Goal: Find specific page/section: Find specific page/section

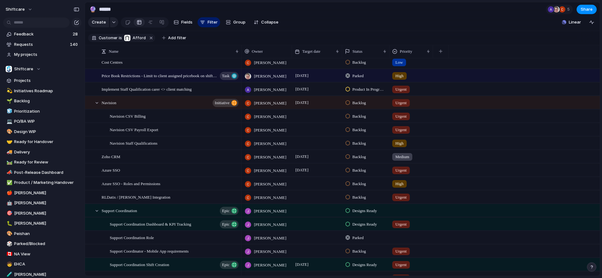
scroll to position [55, 0]
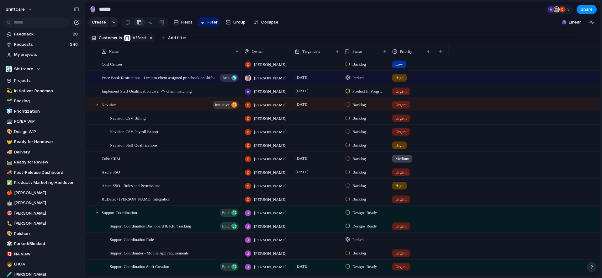
click at [360, 199] on span "Backlog" at bounding box center [359, 199] width 13 height 6
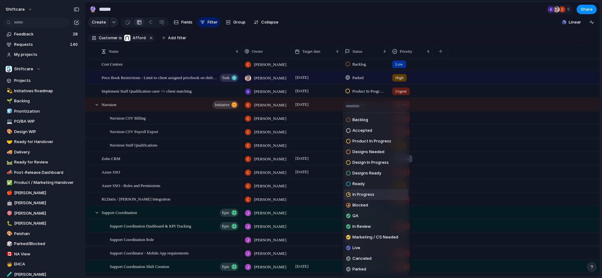
click at [436, 171] on div "Backlog Accepted Product In Progress Designs Needed Design In Progress Designs …" at bounding box center [301, 139] width 602 height 278
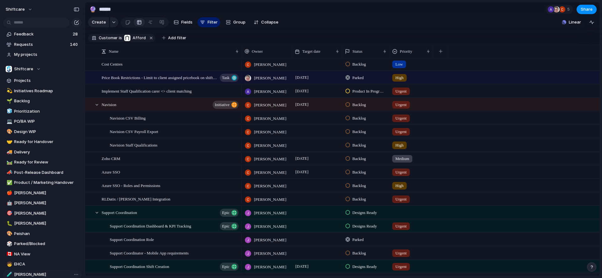
scroll to position [93, 0]
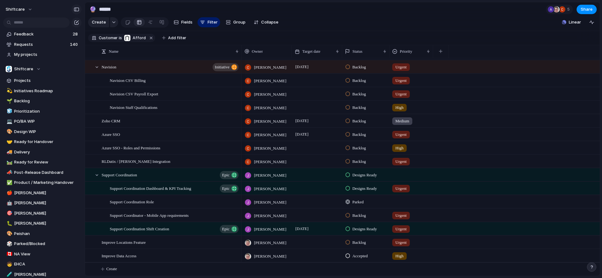
click at [77, 9] on div "button" at bounding box center [77, 9] width 6 height 4
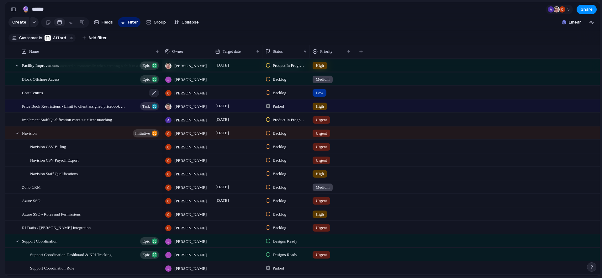
scroll to position [29, 0]
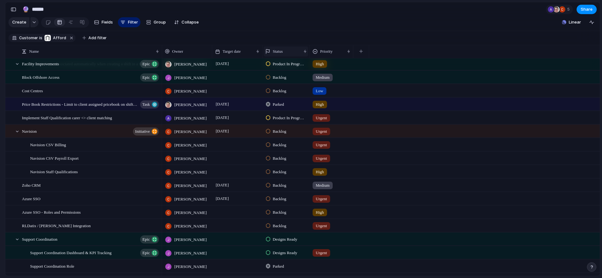
click at [283, 52] on span "Status" at bounding box center [278, 51] width 10 height 6
click at [280, 73] on span "Hide" at bounding box center [280, 75] width 9 height 6
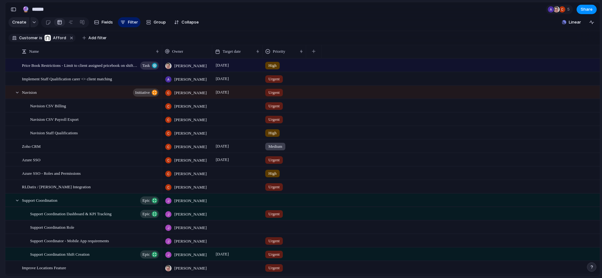
scroll to position [0, 0]
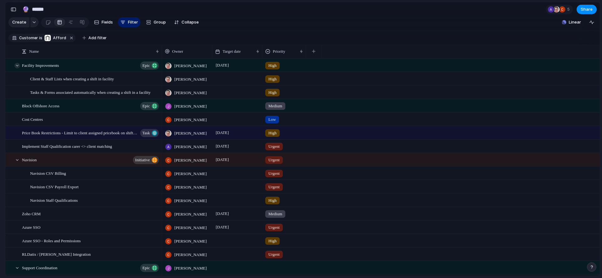
click at [17, 65] on div at bounding box center [17, 66] width 6 height 6
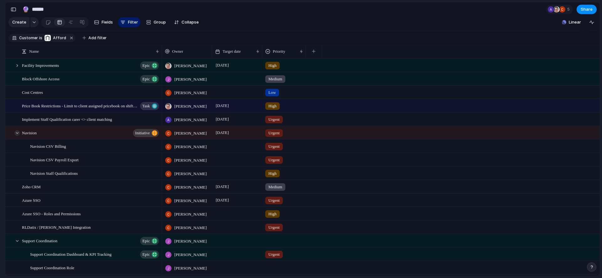
click at [16, 133] on div at bounding box center [17, 133] width 6 height 6
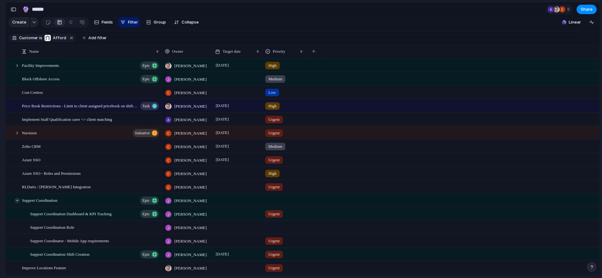
click at [16, 200] on div at bounding box center [17, 201] width 6 height 6
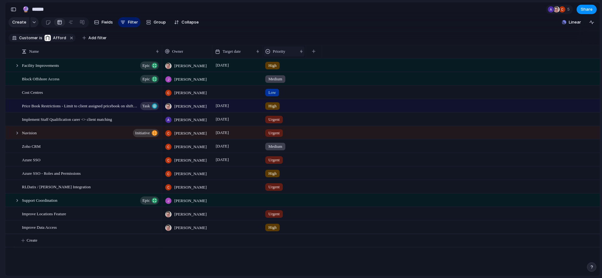
click at [277, 51] on span "Priority" at bounding box center [279, 51] width 13 height 6
click at [283, 93] on span "Sort descending" at bounding box center [292, 95] width 33 height 6
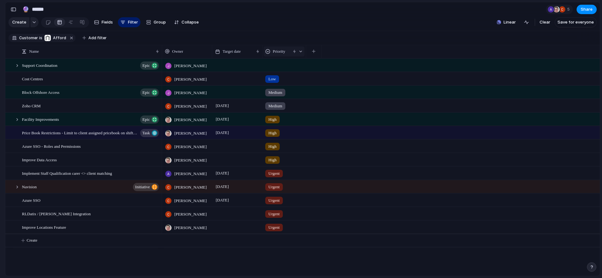
click at [283, 50] on span "Priority" at bounding box center [279, 51] width 13 height 6
click at [286, 84] on span "Sort ascending" at bounding box center [291, 86] width 30 height 6
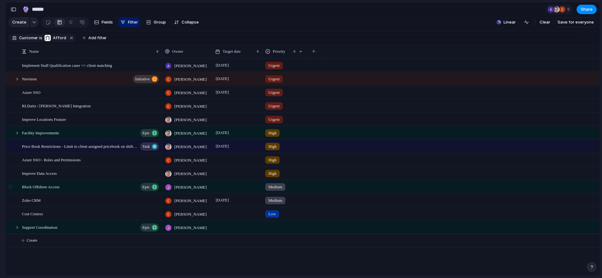
click at [13, 189] on div at bounding box center [10, 186] width 5 height 5
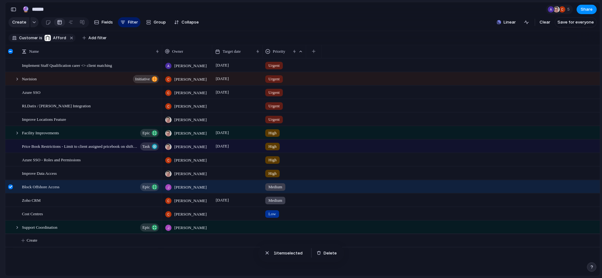
click at [13, 187] on div at bounding box center [10, 186] width 5 height 5
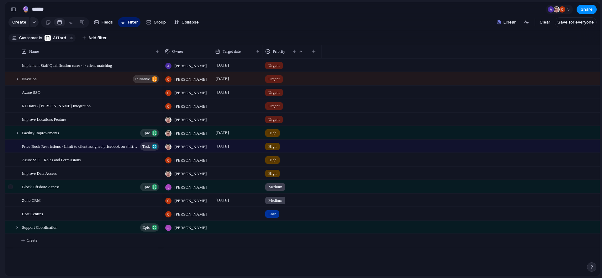
click at [11, 188] on div at bounding box center [10, 186] width 5 height 5
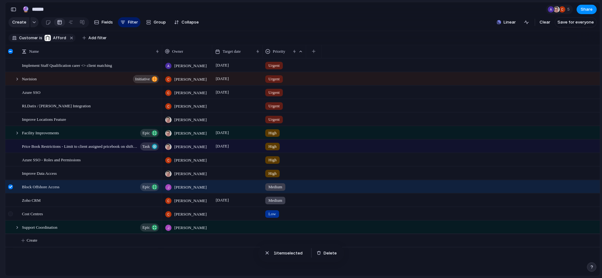
click at [8, 214] on div at bounding box center [10, 213] width 5 height 5
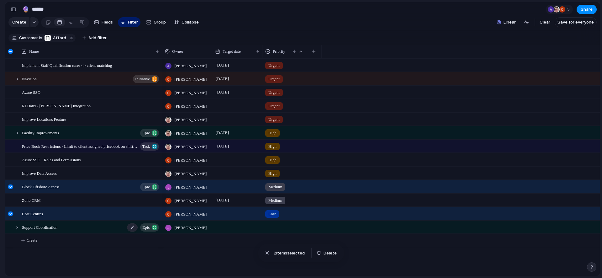
click at [38, 227] on span "Support Coordination" at bounding box center [39, 226] width 35 height 7
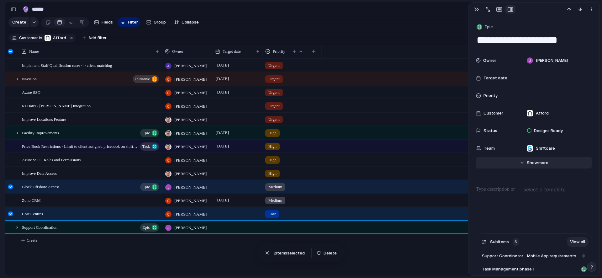
click at [521, 163] on button "Hide Show more" at bounding box center [534, 162] width 116 height 11
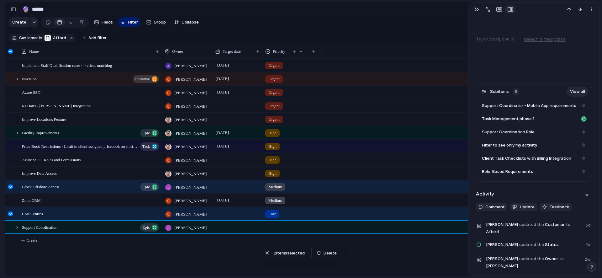
scroll to position [659, 0]
click at [573, 91] on link "View all" at bounding box center [578, 92] width 22 height 10
